Goal: Obtain resource: Obtain resource

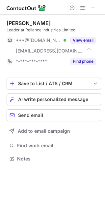
scroll to position [154, 105]
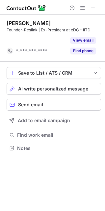
scroll to position [133, 105]
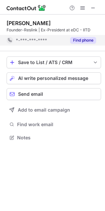
click at [82, 41] on button "Find phone" at bounding box center [83, 40] width 26 height 7
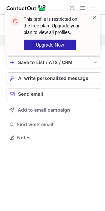
click at [94, 18] on span at bounding box center [95, 17] width 5 height 7
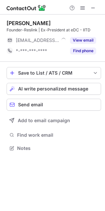
scroll to position [3, 3]
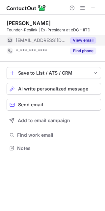
click at [78, 42] on button "View email" at bounding box center [83, 40] width 26 height 7
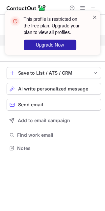
click at [96, 17] on span at bounding box center [95, 17] width 5 height 7
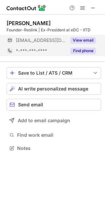
click at [73, 50] on button "Find phone" at bounding box center [83, 51] width 26 height 7
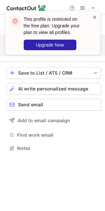
click at [94, 17] on span at bounding box center [95, 17] width 5 height 7
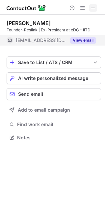
click at [92, 8] on span at bounding box center [93, 7] width 5 height 5
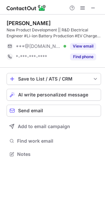
scroll to position [149, 105]
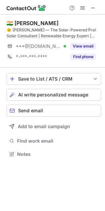
scroll to position [149, 105]
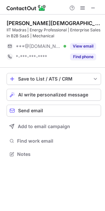
scroll to position [149, 105]
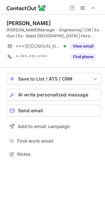
scroll to position [149, 105]
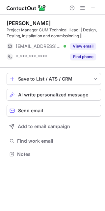
scroll to position [149, 105]
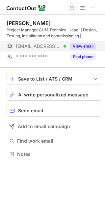
click at [82, 46] on button "View email" at bounding box center [83, 46] width 26 height 7
